Goal: Find specific page/section: Find specific page/section

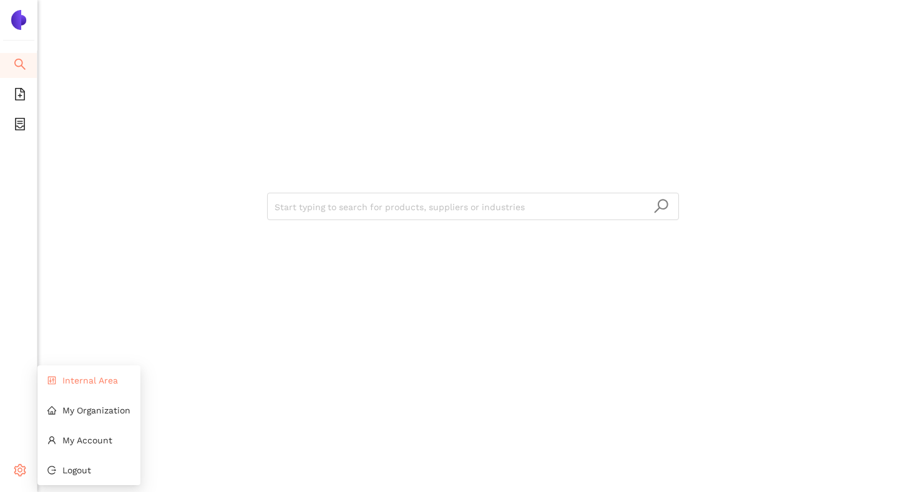
click at [66, 379] on span "Internal Area" at bounding box center [90, 381] width 56 height 10
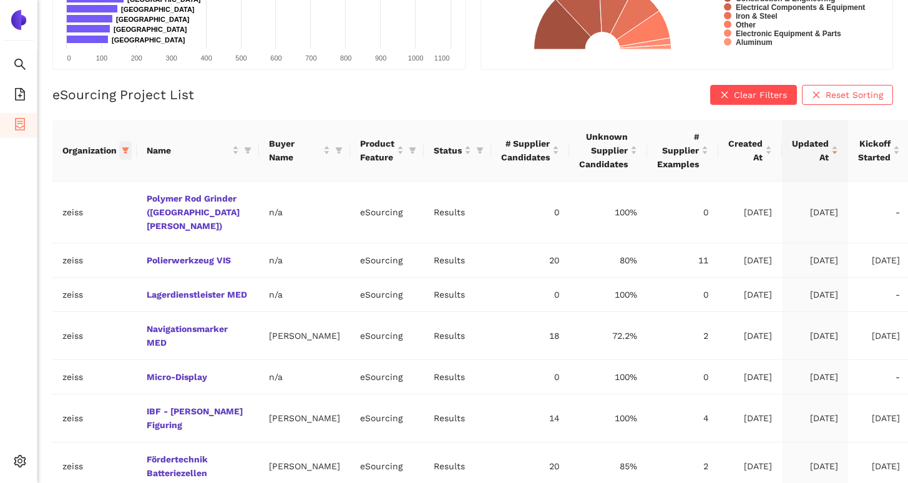
scroll to position [215, 0]
click at [97, 376] on span "Internal Area" at bounding box center [90, 381] width 56 height 10
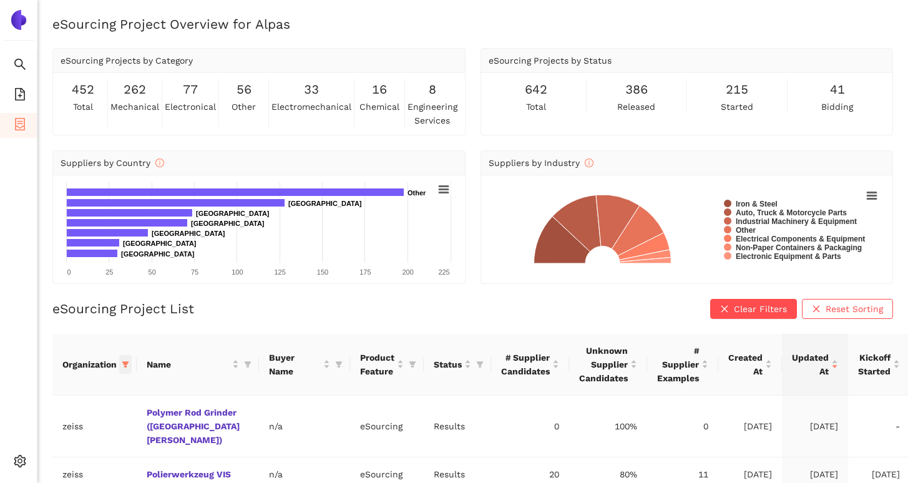
click at [127, 366] on icon "filter" at bounding box center [125, 364] width 7 height 7
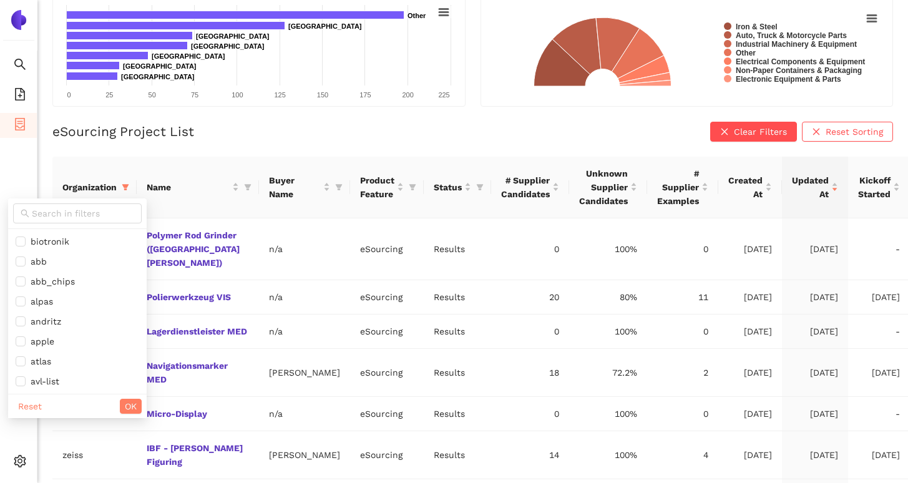
scroll to position [354, 0]
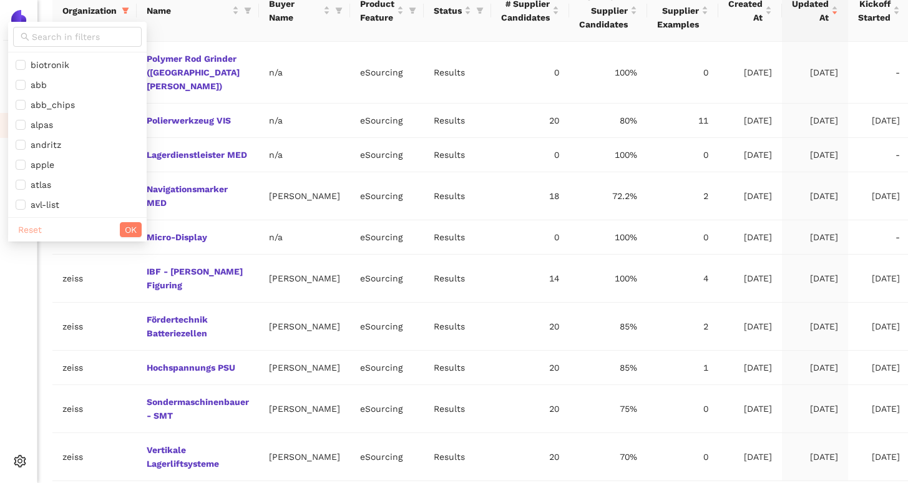
click at [40, 230] on span "Reset" at bounding box center [30, 230] width 24 height 14
checkbox input "false"
click at [72, 40] on input "text" at bounding box center [83, 37] width 102 height 14
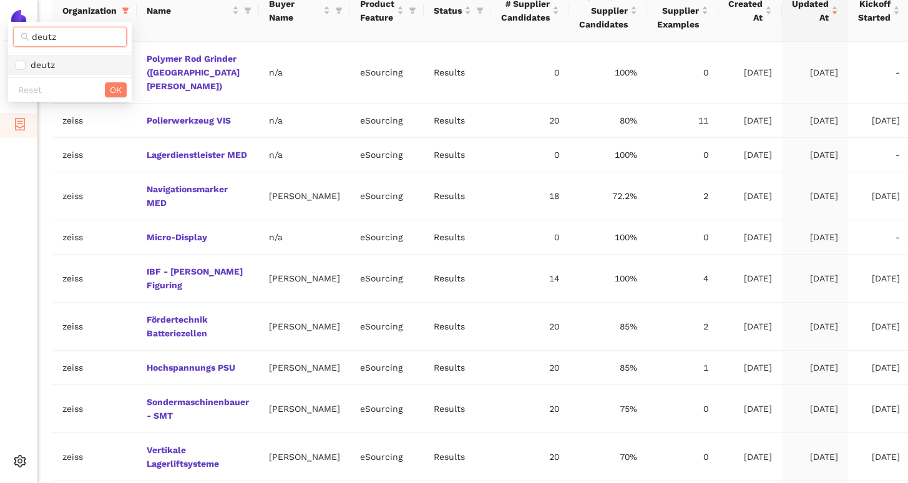
type input "deutz"
click at [42, 69] on span "deutz" at bounding box center [40, 65] width 29 height 10
checkbox input "true"
click at [112, 88] on span "OK" at bounding box center [116, 90] width 12 height 14
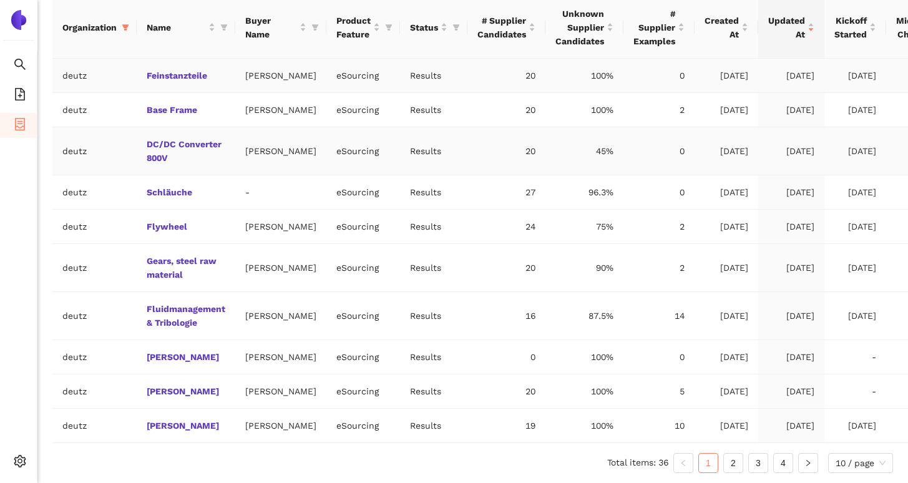
scroll to position [406, 0]
click at [728, 462] on link "2" at bounding box center [733, 463] width 19 height 19
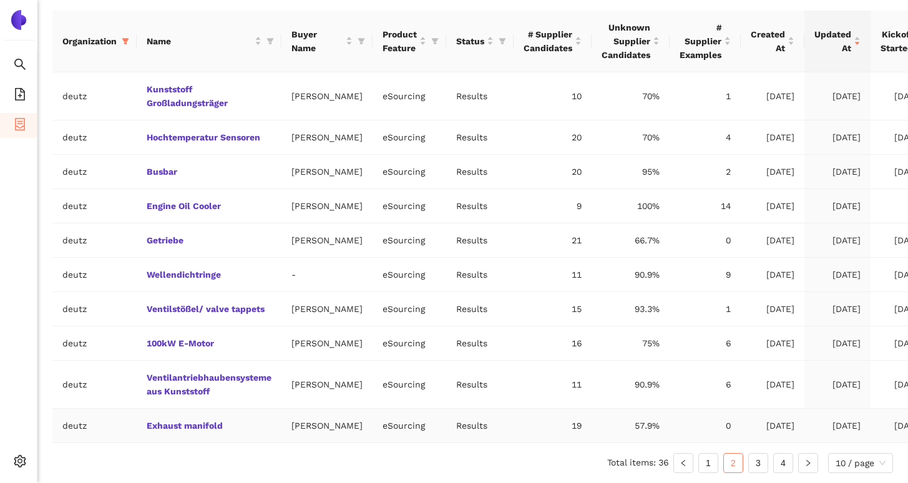
scroll to position [419, 0]
click at [0, 0] on link "Exhaust manifold" at bounding box center [0, 0] width 0 height 0
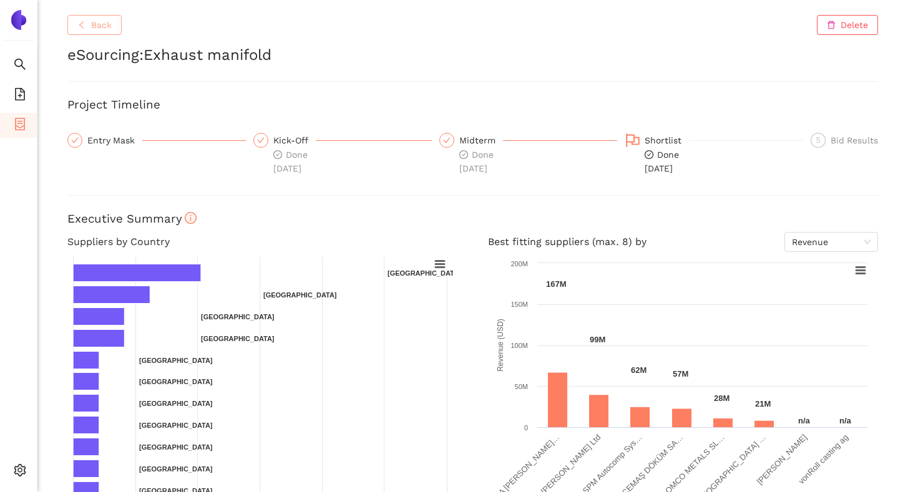
click at [110, 32] on button "Back" at bounding box center [94, 25] width 54 height 20
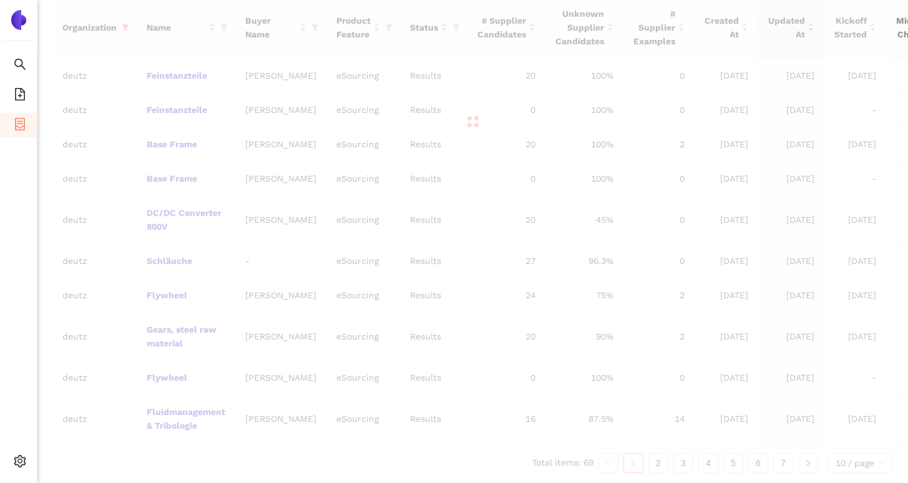
scroll to position [392, 0]
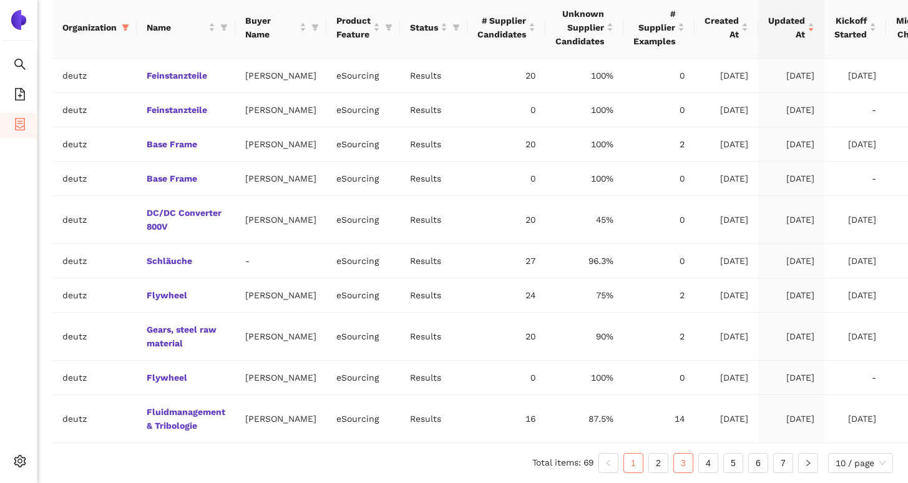
click at [681, 457] on div "Organization Name Buyer Name Product Feature Status # Supplier Candidates Unkno…" at bounding box center [472, 235] width 841 height 476
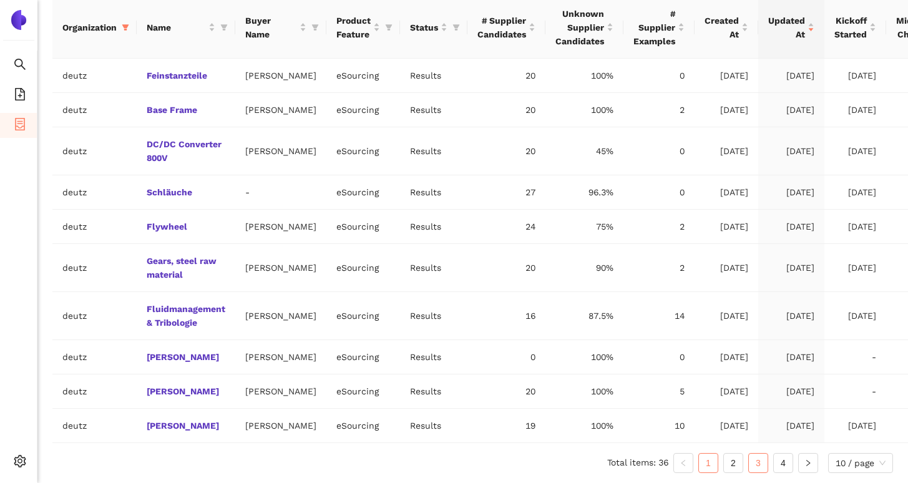
click at [755, 472] on link "3" at bounding box center [758, 463] width 19 height 19
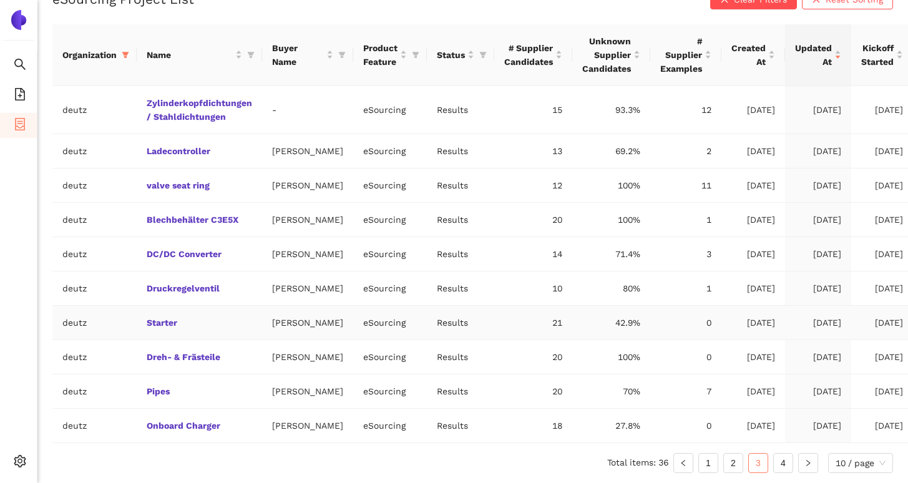
scroll to position [433, 0]
click at [785, 460] on link "4" at bounding box center [783, 463] width 19 height 19
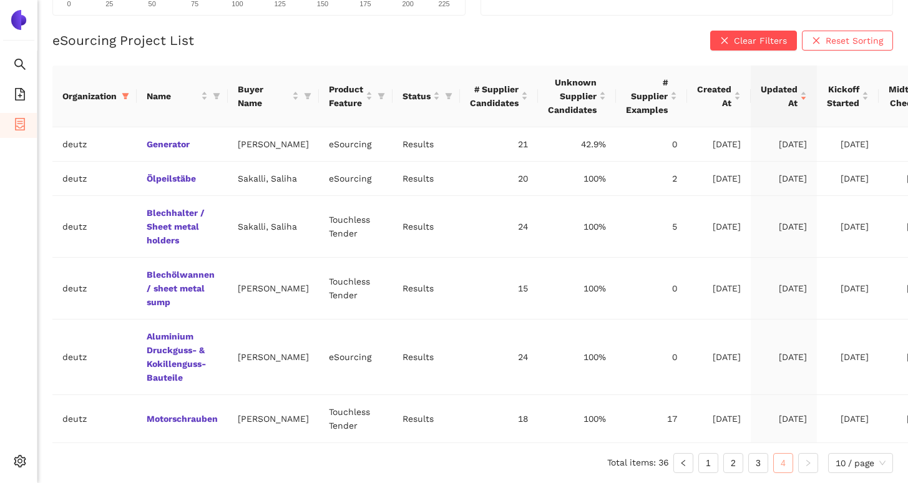
scroll to position [296, 0]
click at [0, 0] on link "Blechhalter / Sheet metal holders" at bounding box center [0, 0] width 0 height 0
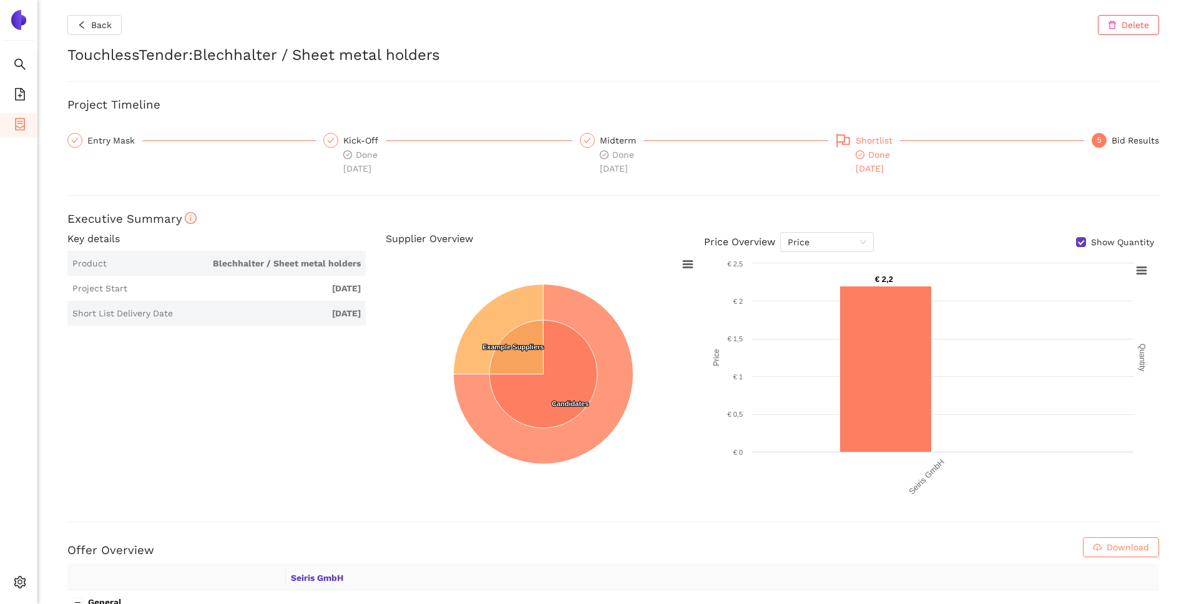
click at [873, 147] on div "Shortlist" at bounding box center [878, 140] width 44 height 15
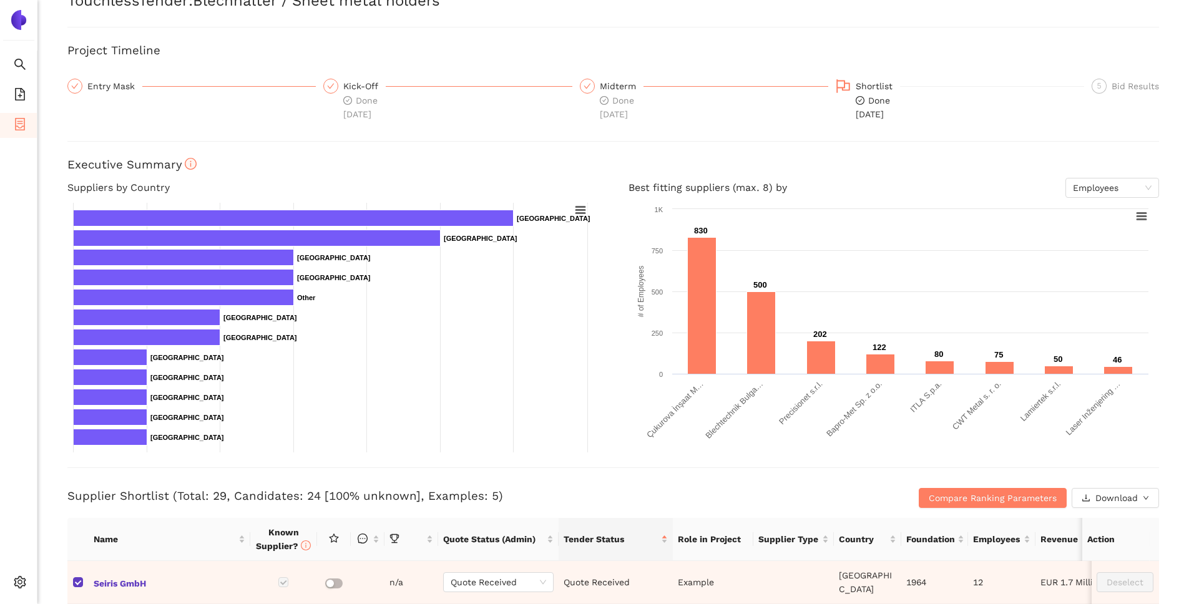
scroll to position [49, 0]
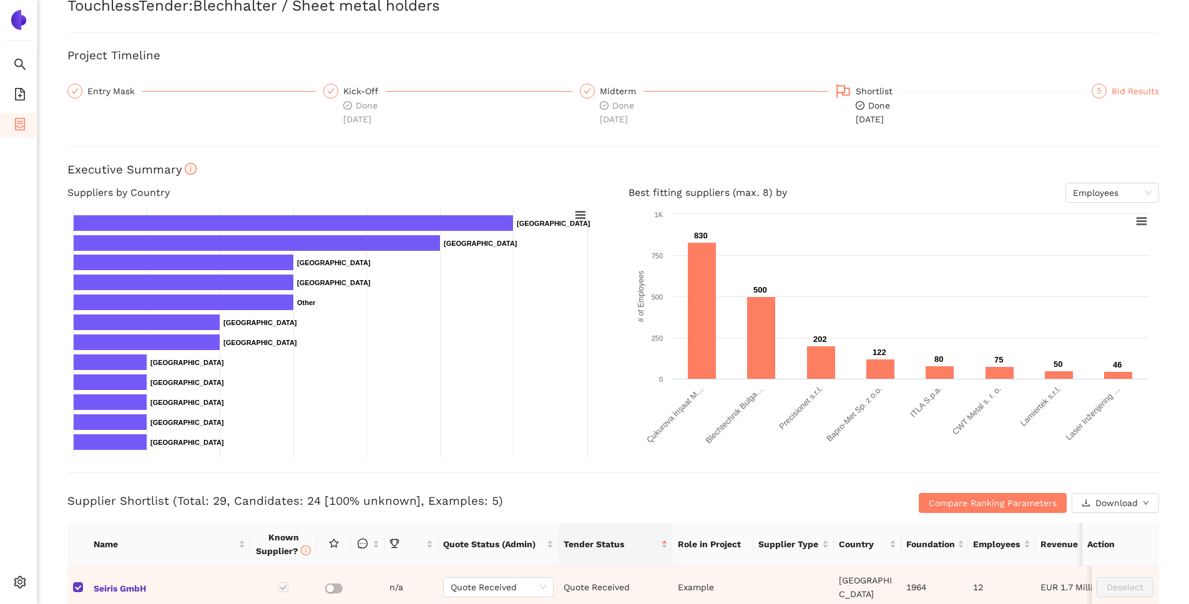
click at [907, 95] on div "Bid Results" at bounding box center [1135, 91] width 47 height 15
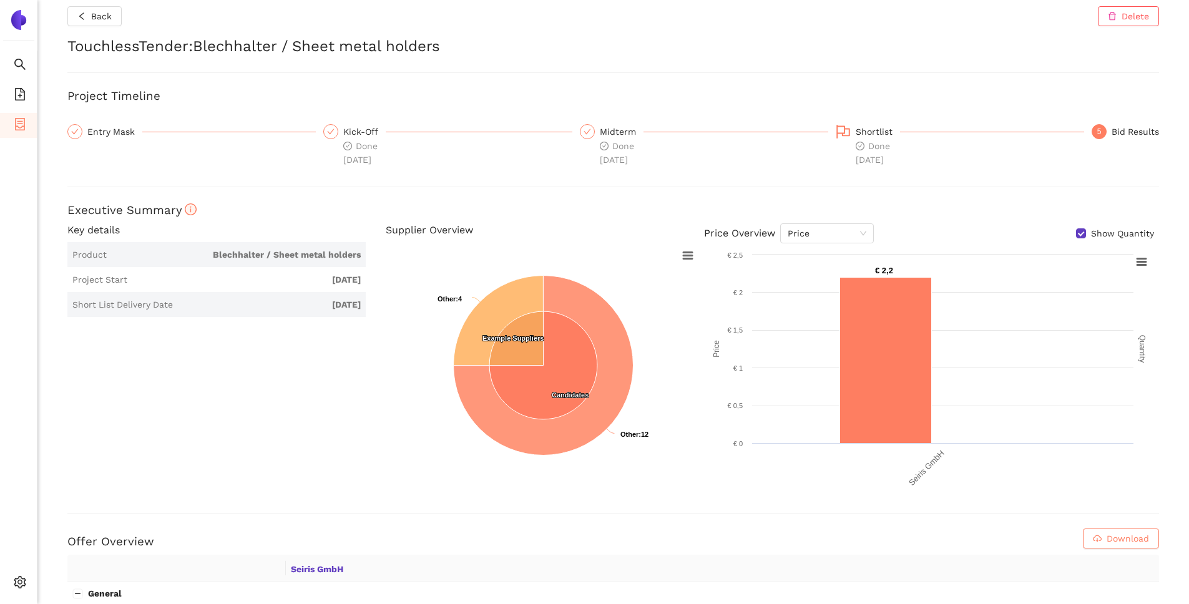
scroll to position [0, 0]
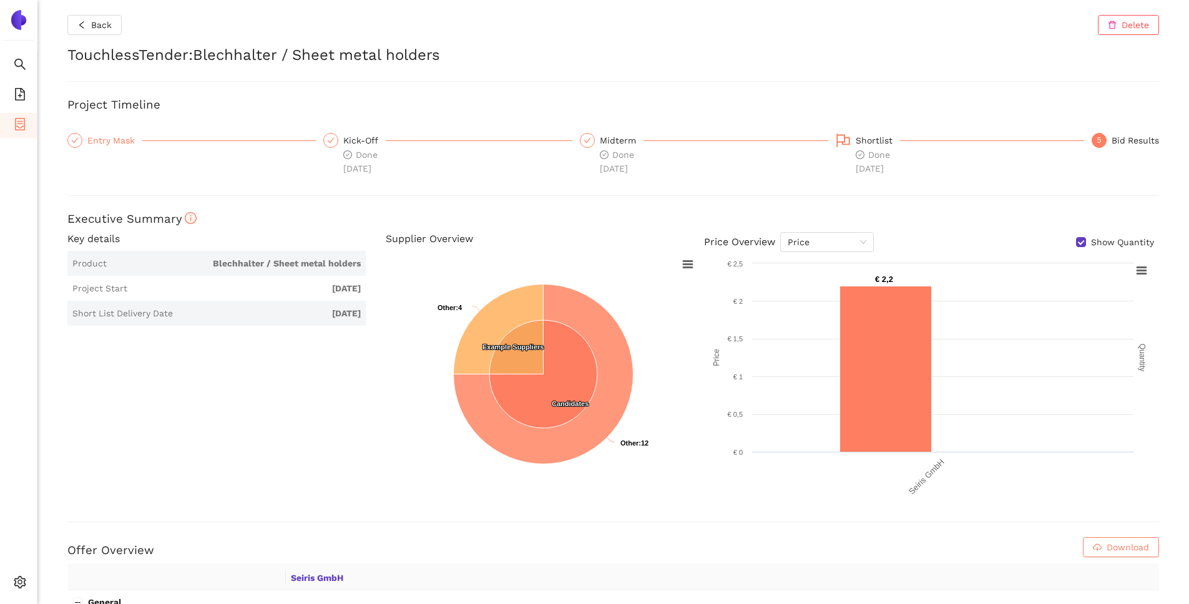
click at [114, 135] on div "Entry Mask" at bounding box center [114, 140] width 55 height 15
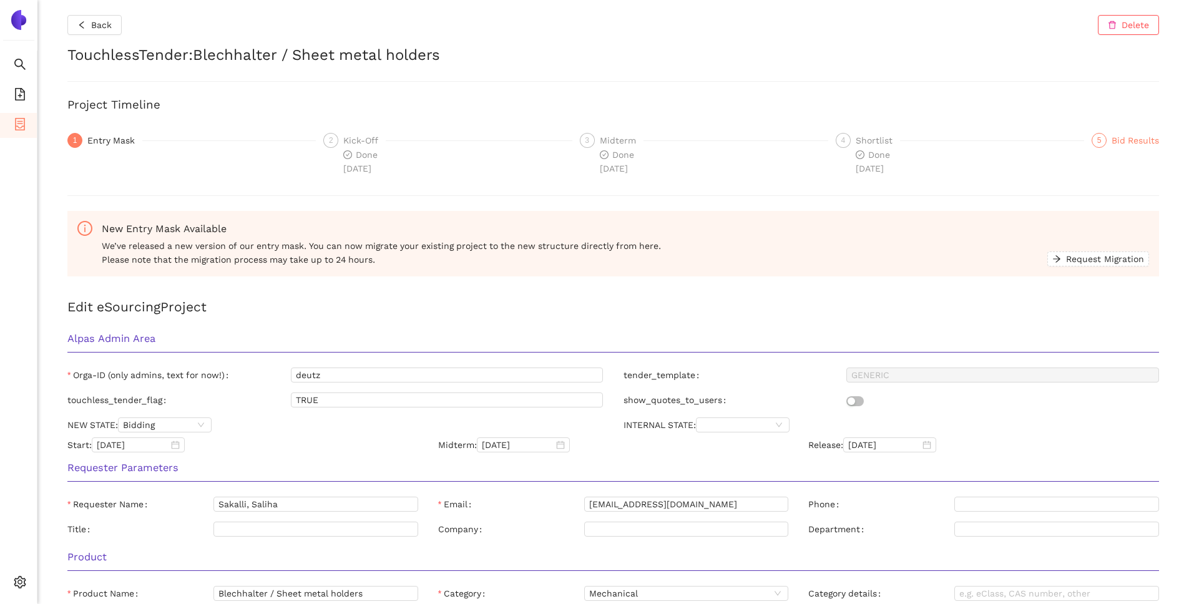
click at [907, 138] on div "Bid Results" at bounding box center [1135, 140] width 47 height 15
